Goal: Information Seeking & Learning: Learn about a topic

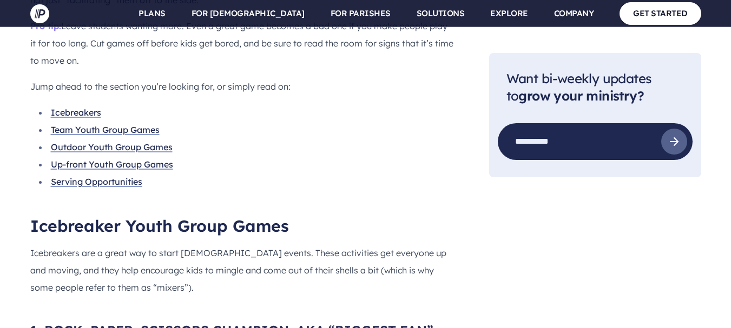
scroll to position [1014, 0]
click at [65, 124] on link "Team Youth Group Games" at bounding box center [105, 129] width 109 height 11
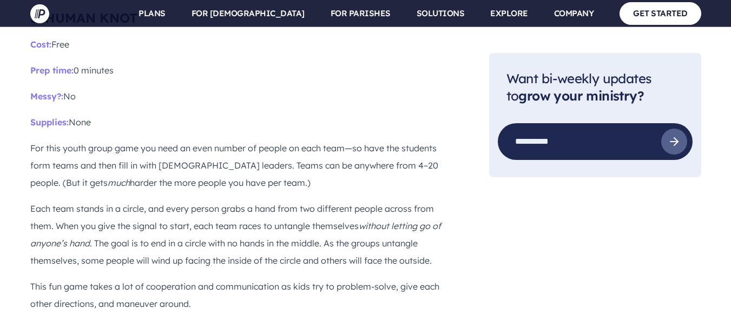
scroll to position [3336, 0]
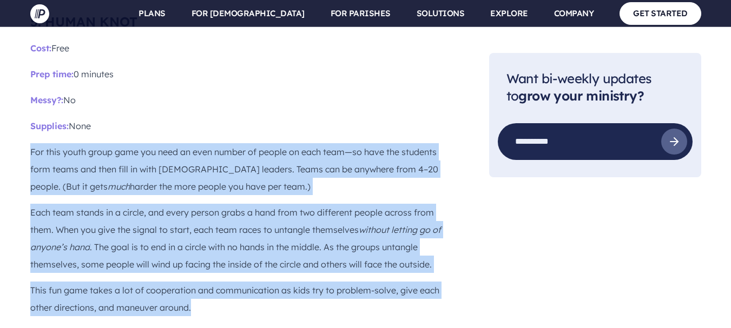
drag, startPoint x: 22, startPoint y: 104, endPoint x: 221, endPoint y: 264, distance: 254.5
click at [221, 264] on div "Thriving youth groups are crucial for [DEMOGRAPHIC_DATA] that want to grow. But…" at bounding box center [243, 23] width 442 height 5479
copy div "For this youth group game you need an even number of people on each team—so hav…"
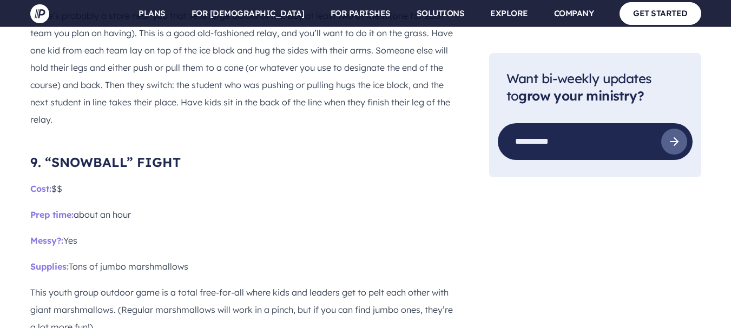
scroll to position [4901, 0]
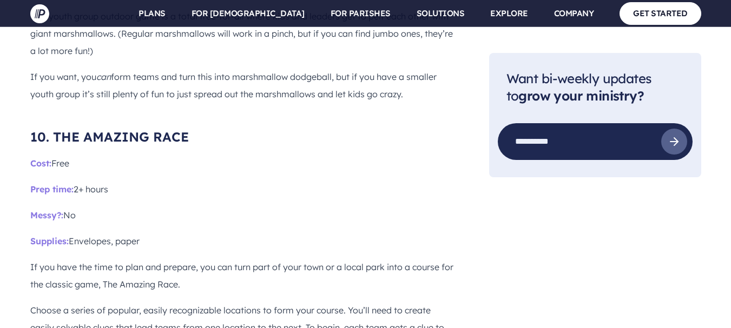
click at [0, 202] on main "Pushpay Blog Engagement 18 Youth Group Games, Lessons, & Activities for [DEMOGR…" at bounding box center [365, 99] width 731 height 10432
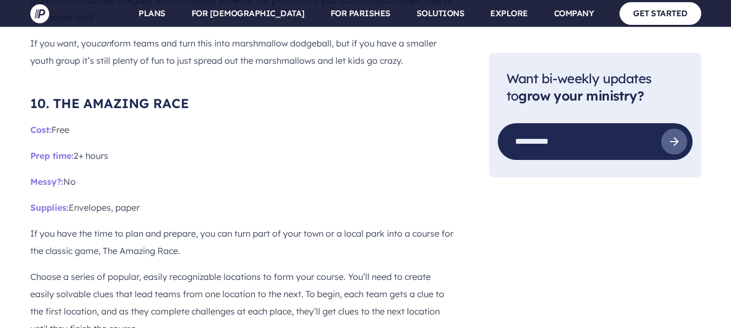
scroll to position [5234, 0]
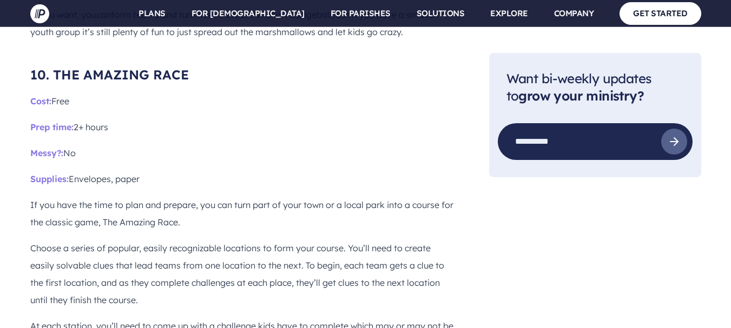
click at [0, 200] on main "Pushpay Blog Engagement 18 Youth Group Games, Lessons, & Activities for [DEMOGR…" at bounding box center [365, 36] width 731 height 10432
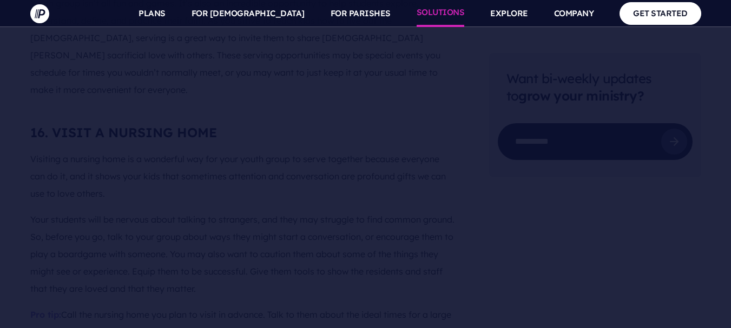
scroll to position [8389, 0]
